Goal: Transaction & Acquisition: Book appointment/travel/reservation

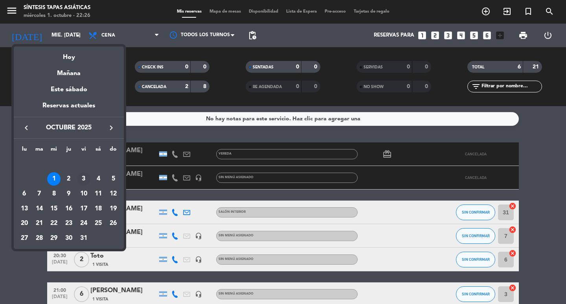
click at [82, 179] on div "3" at bounding box center [83, 178] width 13 height 13
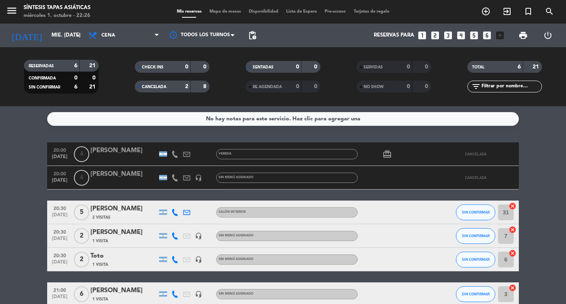
type input "vie. [DATE]"
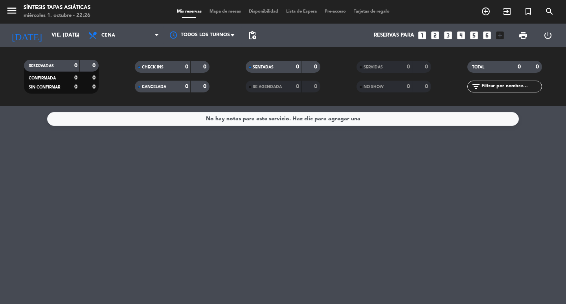
click at [226, 9] on span "Mapa de mesas" at bounding box center [224, 11] width 39 height 4
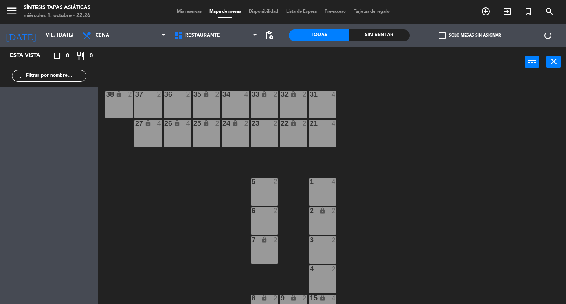
click at [260, 251] on div "7 lock 2" at bounding box center [265, 250] width 28 height 28
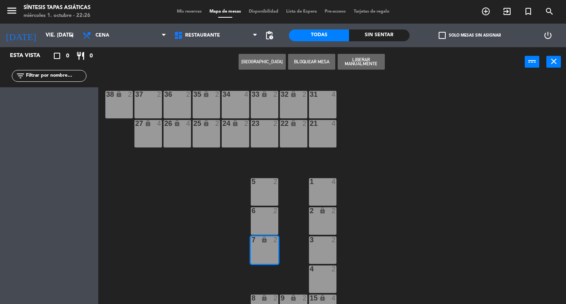
click at [264, 62] on button "[GEOGRAPHIC_DATA]" at bounding box center [261, 62] width 47 height 16
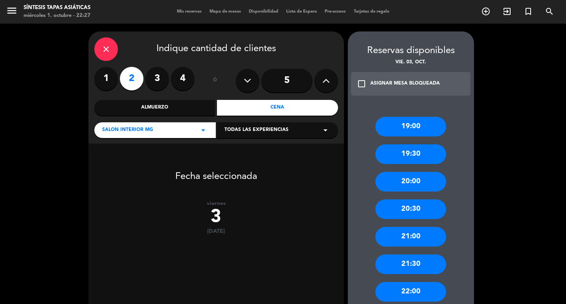
click at [417, 187] on div "20:00" at bounding box center [410, 182] width 71 height 20
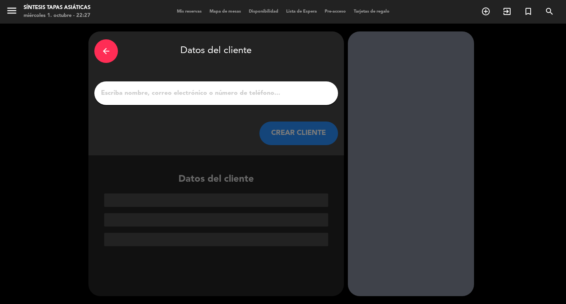
click at [234, 101] on div at bounding box center [216, 93] width 244 height 24
click at [246, 91] on input "1" at bounding box center [216, 93] width 232 height 11
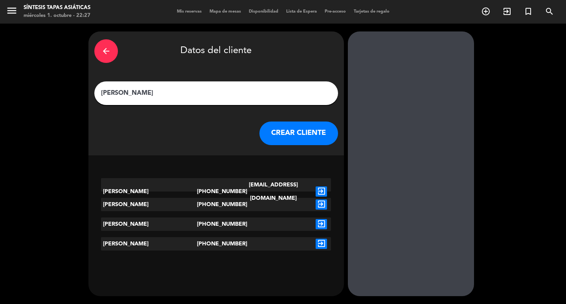
type input "[PERSON_NAME]"
click at [319, 186] on icon "exit_to_app" at bounding box center [320, 191] width 11 height 10
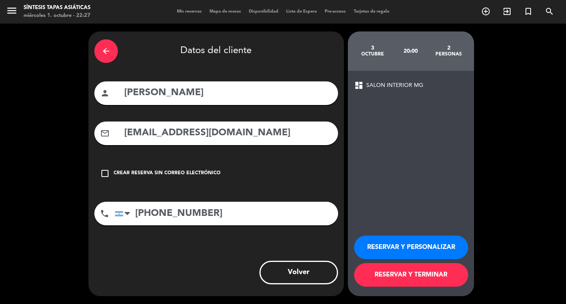
click at [396, 246] on button "RESERVAR Y PERSONALIZAR" at bounding box center [411, 247] width 114 height 24
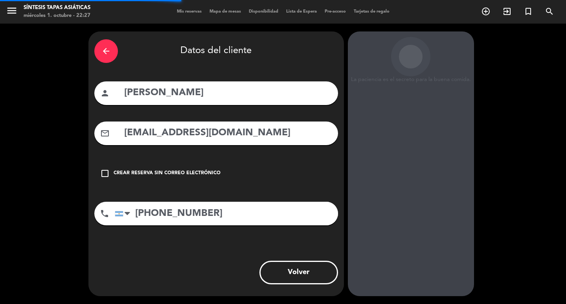
scroll to position [11, 0]
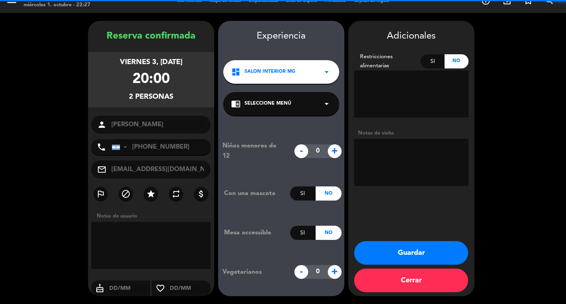
click at [396, 248] on button "Guardar" at bounding box center [411, 253] width 114 height 24
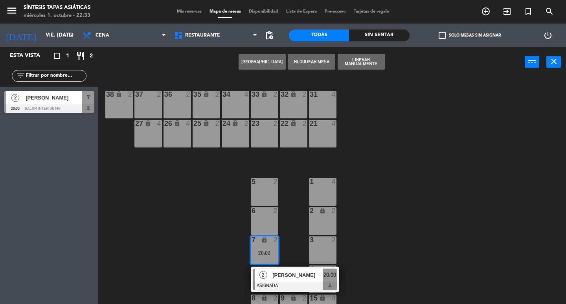
click at [388, 256] on div "31 4 32 lock 2 33 lock 2 34 4 35 lock 2 36 2 37 2 38 lock 2 21 4 22 lock 2 23 2…" at bounding box center [335, 190] width 462 height 227
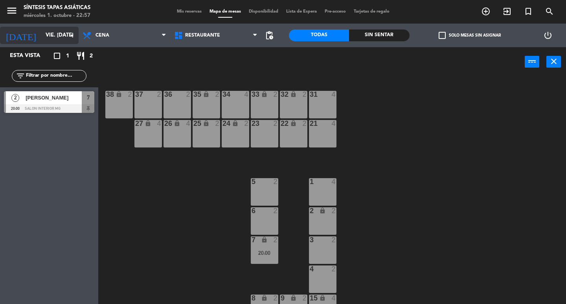
click at [61, 37] on input "vie. [DATE]" at bounding box center [76, 35] width 69 height 14
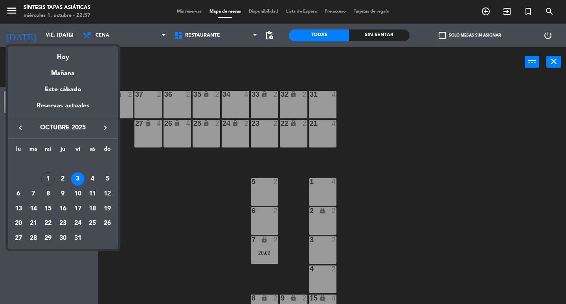
click at [149, 183] on div at bounding box center [283, 152] width 566 height 304
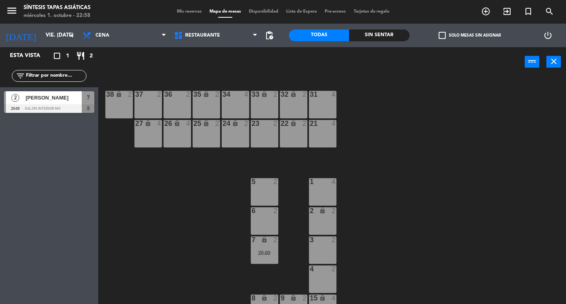
click at [325, 105] on div "31 4" at bounding box center [323, 105] width 28 height 28
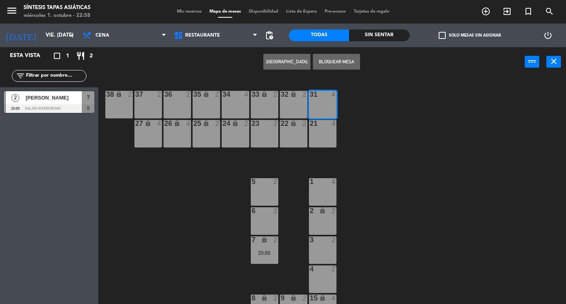
click at [290, 60] on button "[GEOGRAPHIC_DATA]" at bounding box center [286, 62] width 47 height 16
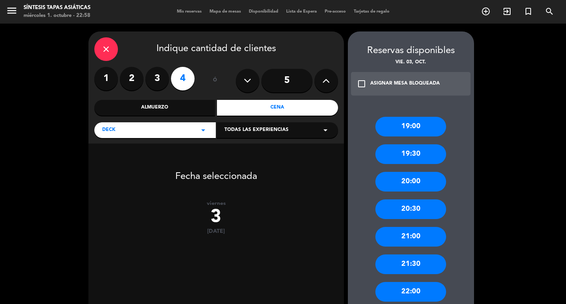
click at [325, 76] on icon at bounding box center [325, 81] width 7 height 12
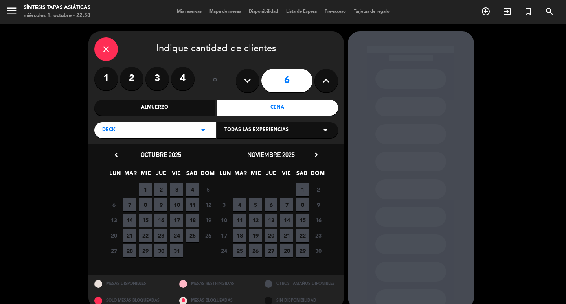
click at [174, 187] on span "3" at bounding box center [176, 189] width 13 height 13
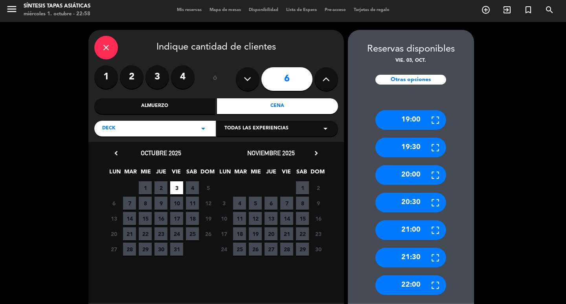
click at [424, 149] on div "19:30" at bounding box center [410, 148] width 71 height 20
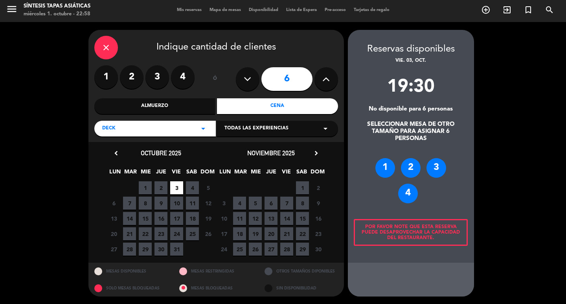
drag, startPoint x: 407, startPoint y: 195, endPoint x: 394, endPoint y: 186, distance: 16.1
click at [407, 195] on div "4" at bounding box center [408, 193] width 20 height 20
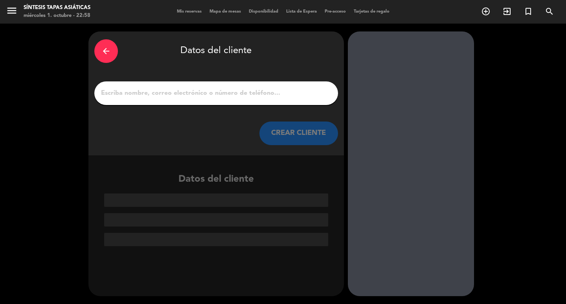
scroll to position [0, 0]
click at [204, 94] on input "1" at bounding box center [216, 93] width 232 height 11
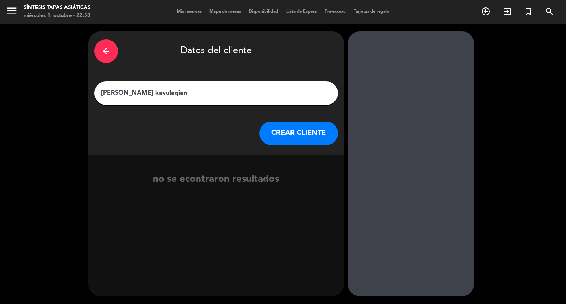
type input "[PERSON_NAME] kavulaqian"
click at [297, 137] on button "CREAR CLIENTE" at bounding box center [298, 133] width 79 height 24
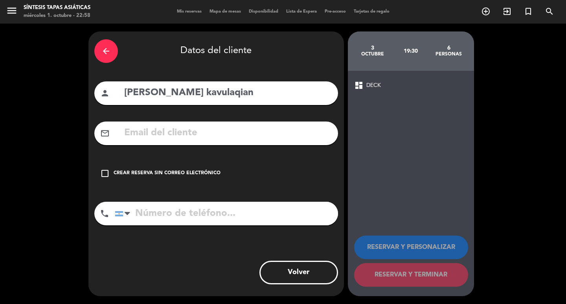
click at [144, 167] on div "check_box_outline_blank Crear reserva sin correo electrónico" at bounding box center [216, 173] width 244 height 24
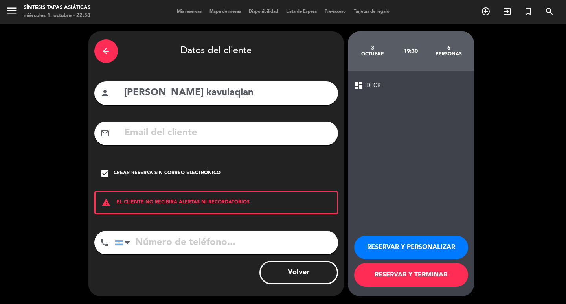
click at [175, 244] on input "tel" at bounding box center [226, 243] width 223 height 24
type input "1166680842"
click at [409, 244] on button "RESERVAR Y PERSONALIZAR" at bounding box center [411, 247] width 114 height 24
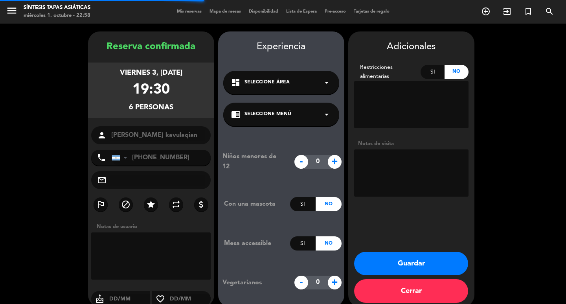
scroll to position [11, 0]
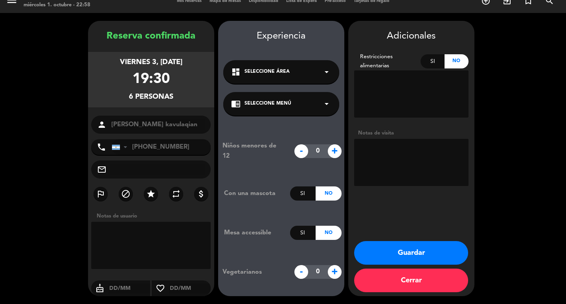
click at [402, 156] on textarea at bounding box center [411, 162] width 114 height 47
click at [429, 166] on textarea at bounding box center [411, 162] width 114 height 47
type textarea "cumple"
click at [416, 251] on button "Guardar" at bounding box center [411, 253] width 114 height 24
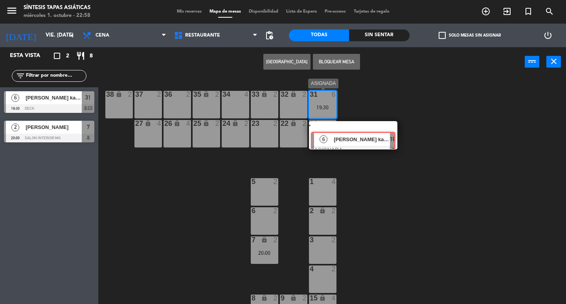
click at [367, 135] on div "6 [PERSON_NAME] ASIGNADA 19:30 chat" at bounding box center [353, 135] width 100 height 28
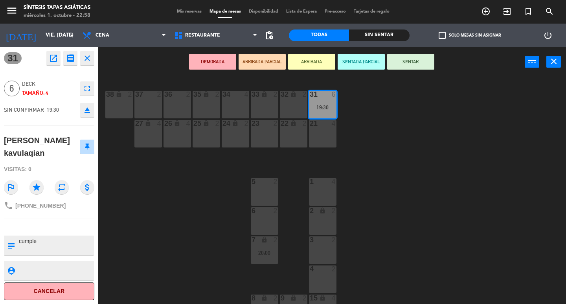
click at [38, 237] on textarea at bounding box center [55, 245] width 75 height 17
type textarea "cumple. 19;:45h"
click at [144, 231] on div "31 6 19:30 32 lock 2 33 lock 2 34 4 35 lock 2 36 2 37 2 38 lock 2 21 4 22 lock …" at bounding box center [335, 190] width 462 height 227
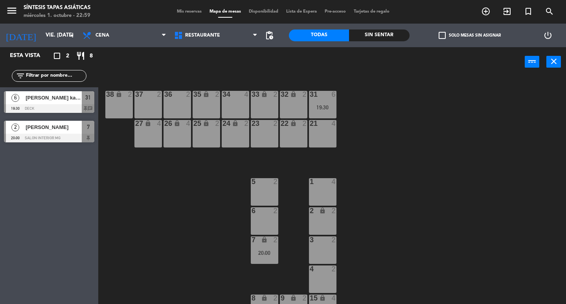
click at [313, 108] on div "19:30" at bounding box center [323, 108] width 28 height 6
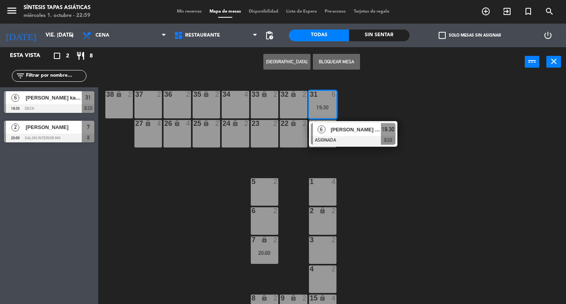
click at [328, 130] on div "6" at bounding box center [321, 129] width 17 height 13
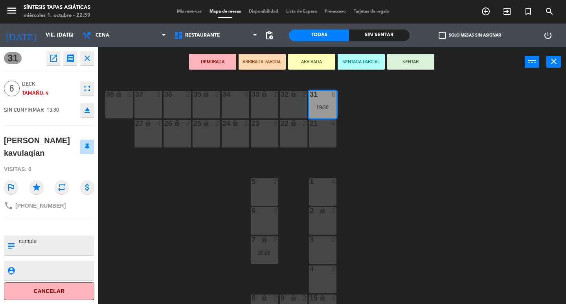
click at [304, 114] on div "32 lock 2" at bounding box center [294, 105] width 28 height 28
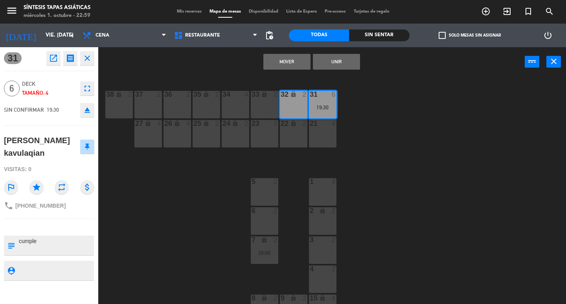
click at [259, 108] on div "33 lock 2" at bounding box center [265, 105] width 28 height 28
click at [342, 63] on button "Unir" at bounding box center [336, 62] width 47 height 16
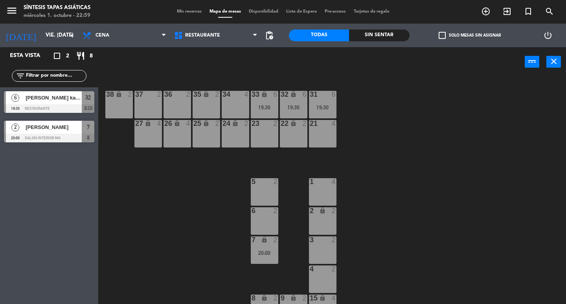
click at [402, 186] on div "31 6 19:30 32 lock 6 19:30 33 lock 6 19:30 34 4 35 lock 2 36 2 37 2 38 lock 2 2…" at bounding box center [335, 190] width 462 height 227
